Goal: Navigation & Orientation: Find specific page/section

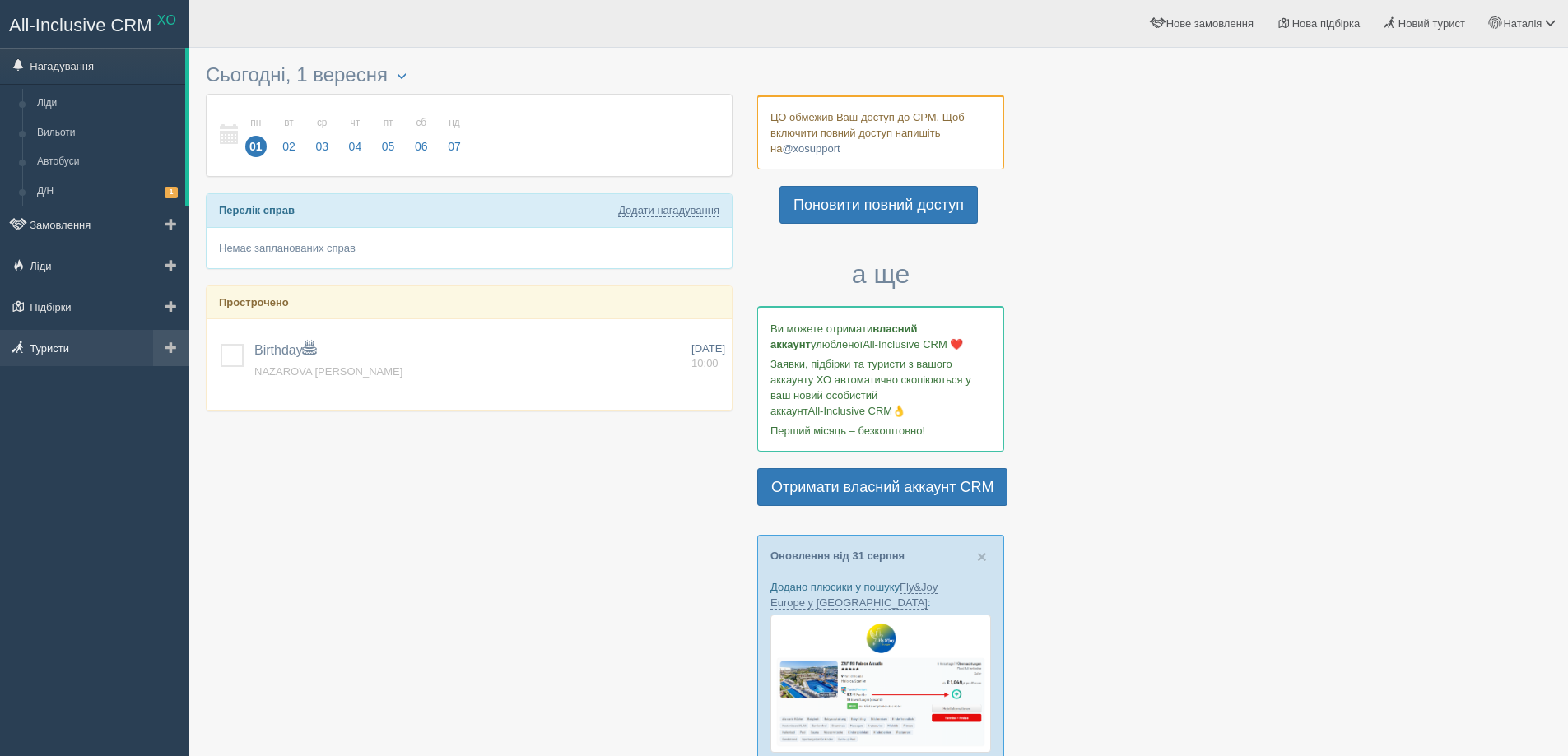
click at [98, 351] on link "Туристи" at bounding box center [95, 348] width 189 height 36
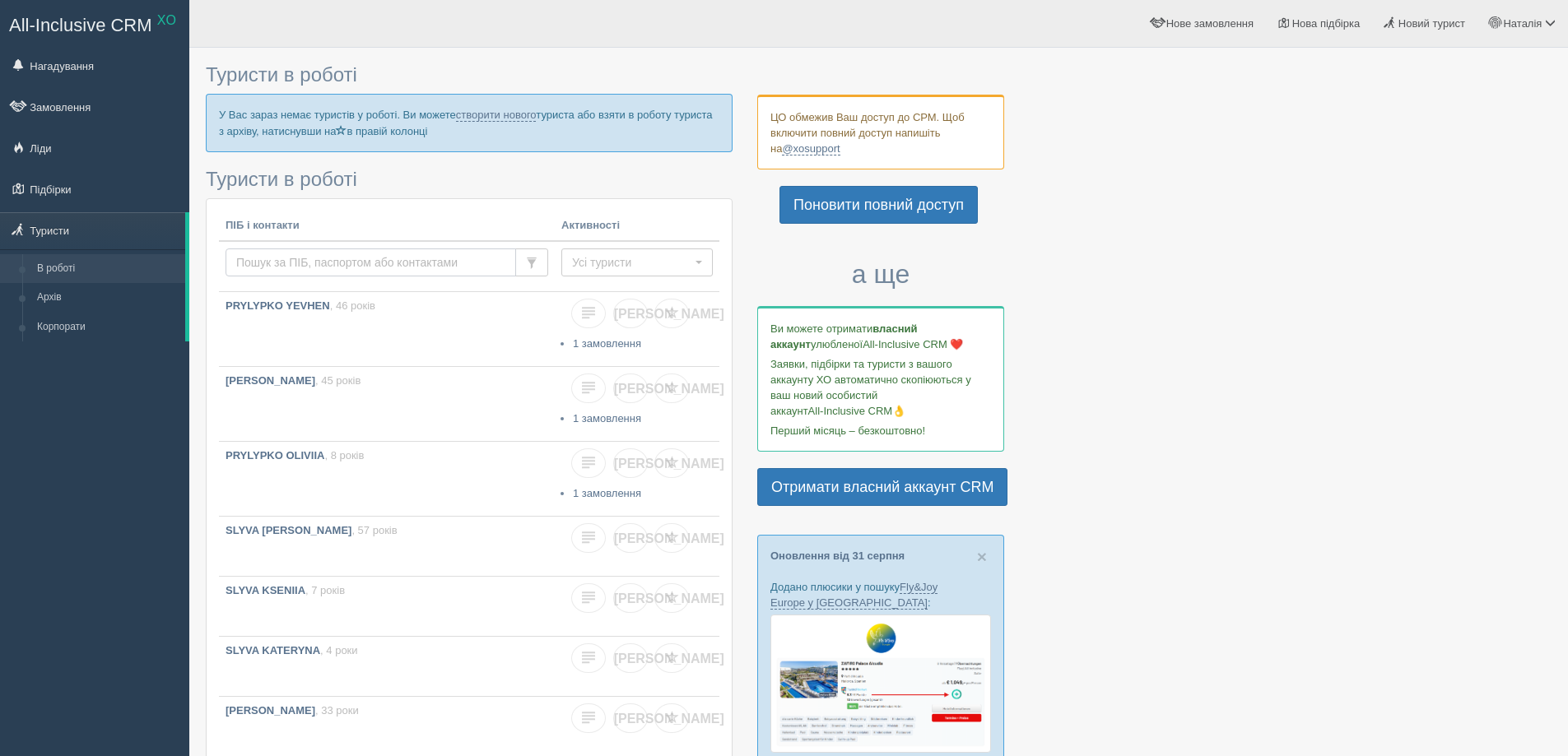
click at [290, 259] on input "text" at bounding box center [370, 262] width 291 height 28
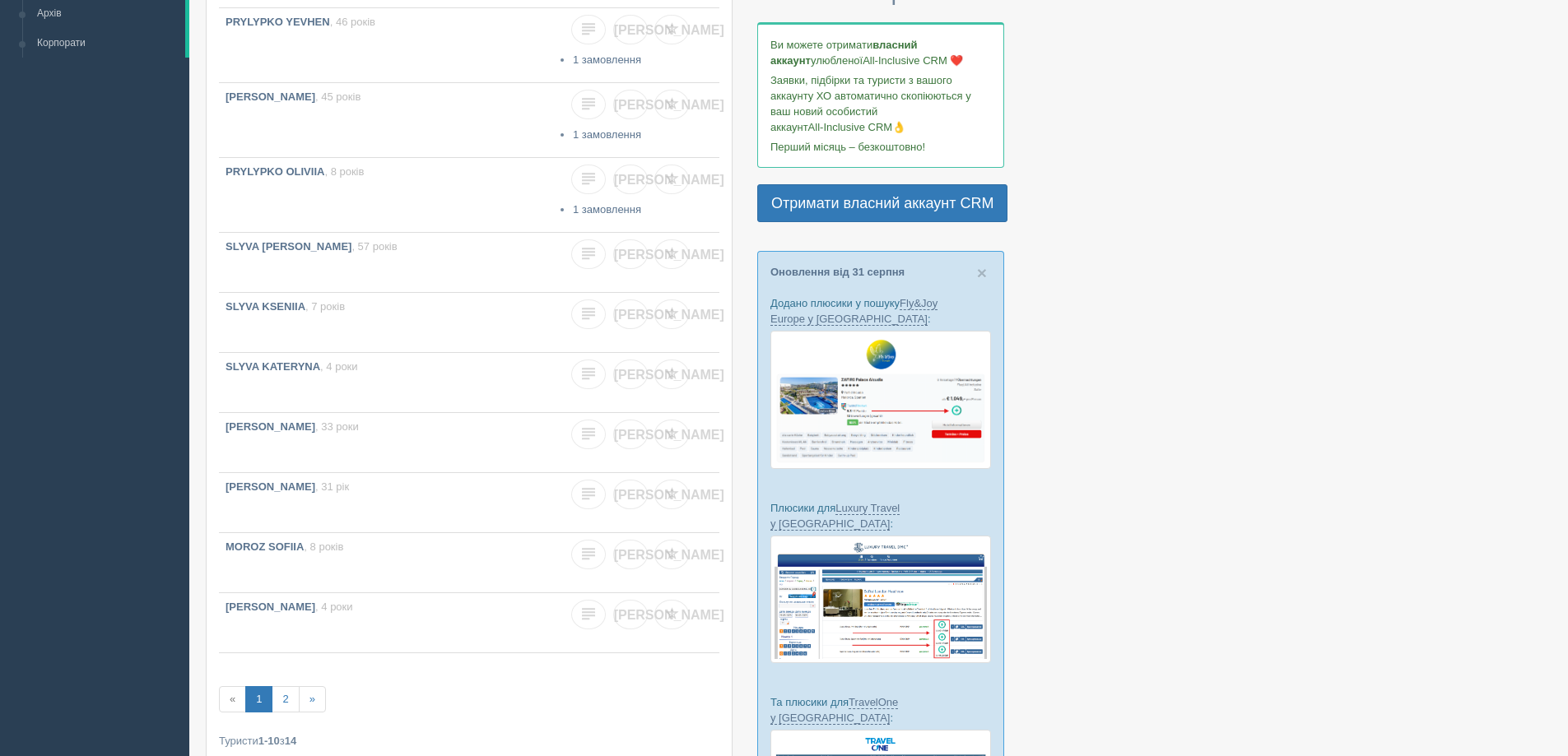
scroll to position [453, 0]
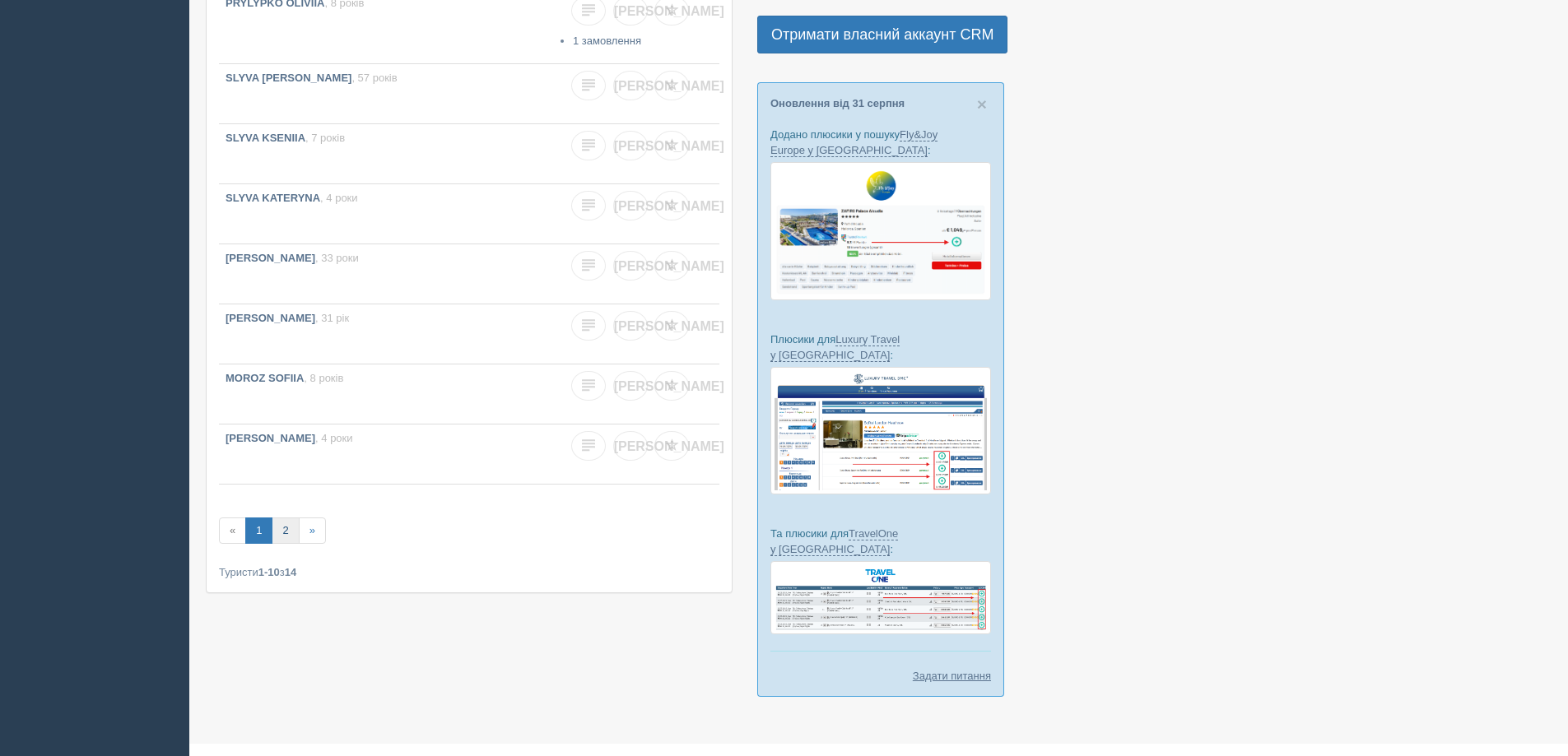
click at [285, 532] on link "2" at bounding box center [285, 531] width 27 height 27
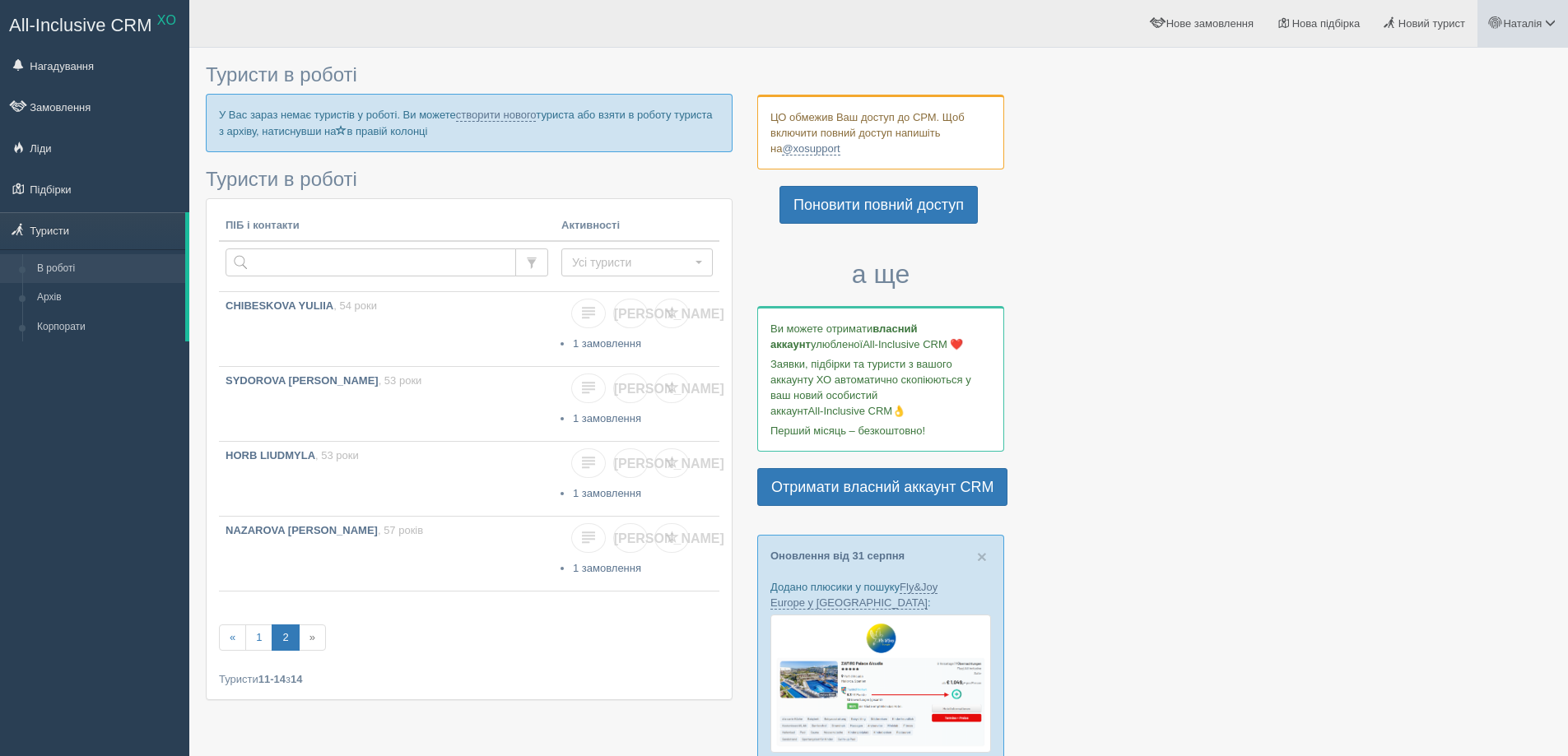
click at [1552, 26] on span at bounding box center [1550, 22] width 10 height 10
click at [1438, 218] on link "Вихід" at bounding box center [1477, 213] width 179 height 35
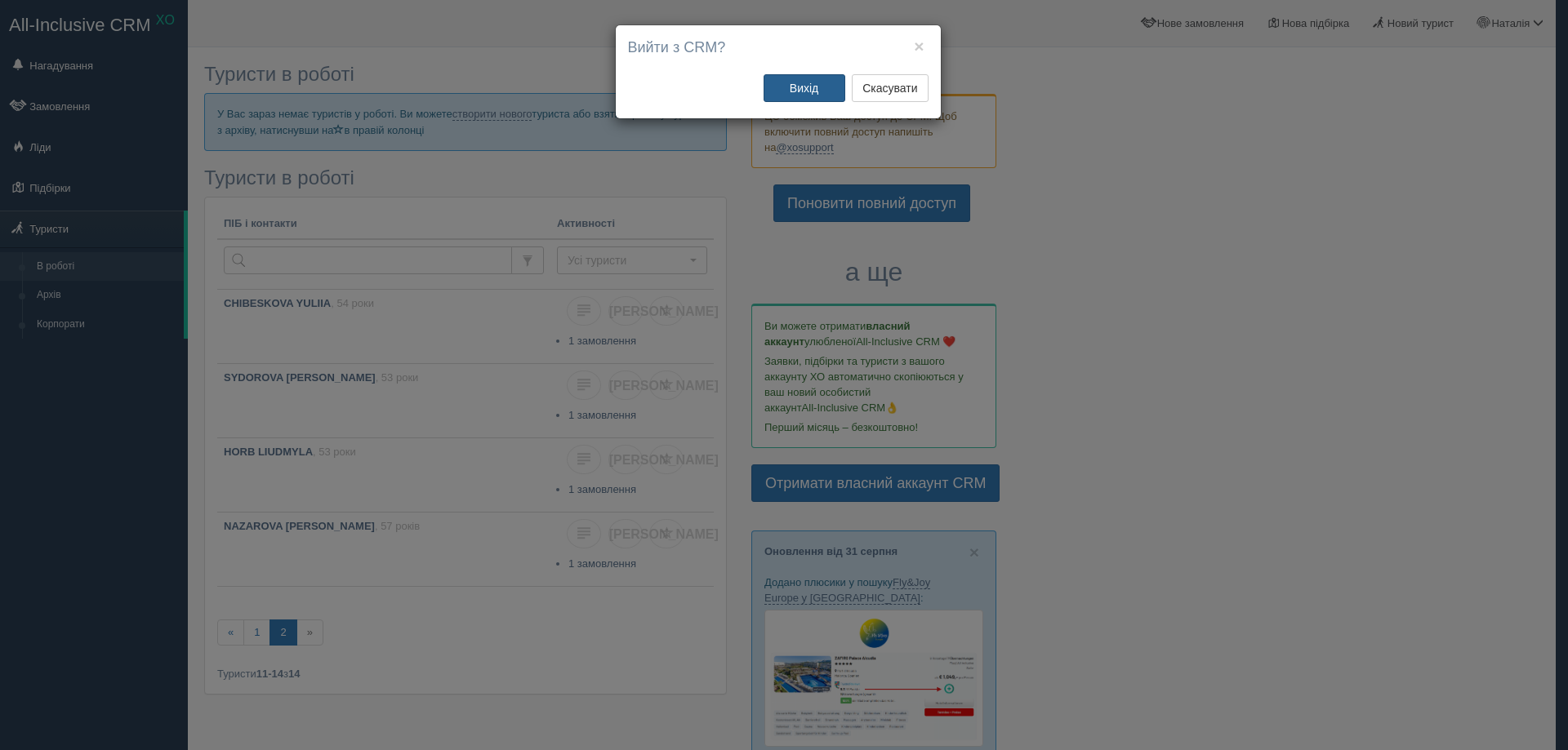
click at [800, 89] on button "Вихід" at bounding box center [804, 88] width 82 height 28
